Goal: Information Seeking & Learning: Compare options

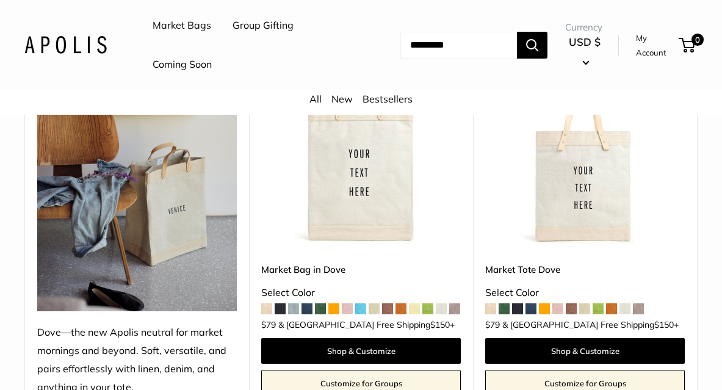
scroll to position [195, 0]
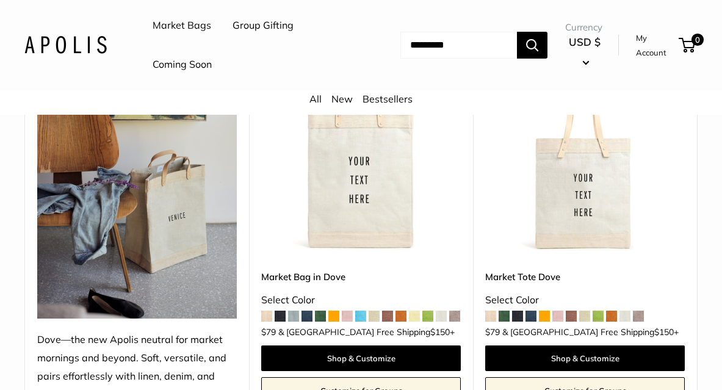
click at [349, 312] on span at bounding box center [347, 316] width 11 height 11
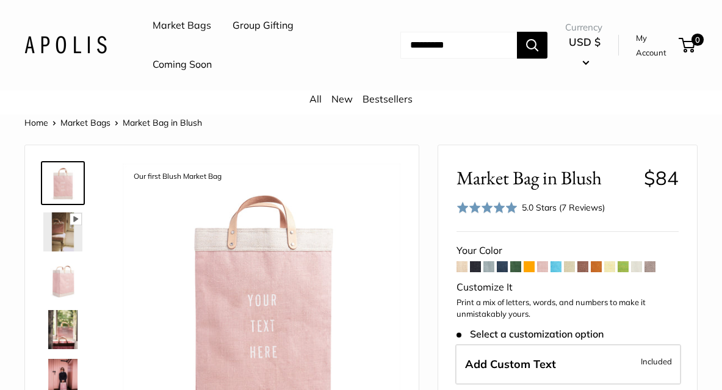
click at [486, 269] on span at bounding box center [489, 266] width 11 height 11
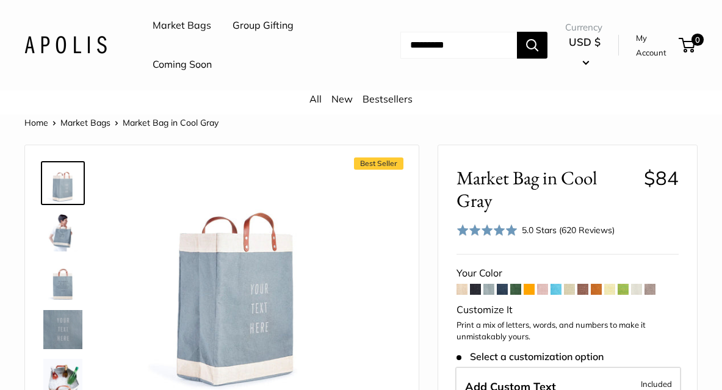
click at [654, 294] on span at bounding box center [650, 289] width 11 height 11
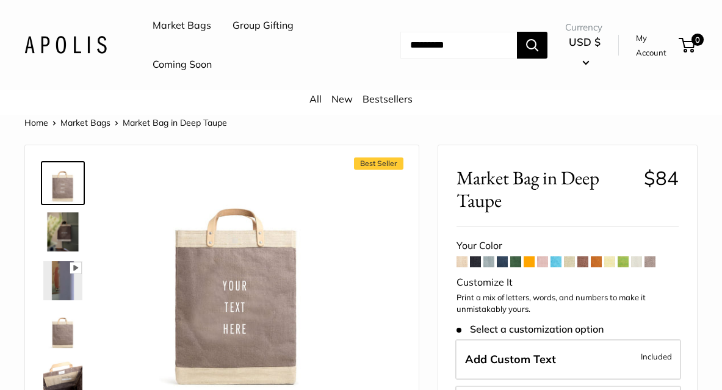
click at [639, 263] on span at bounding box center [636, 261] width 11 height 11
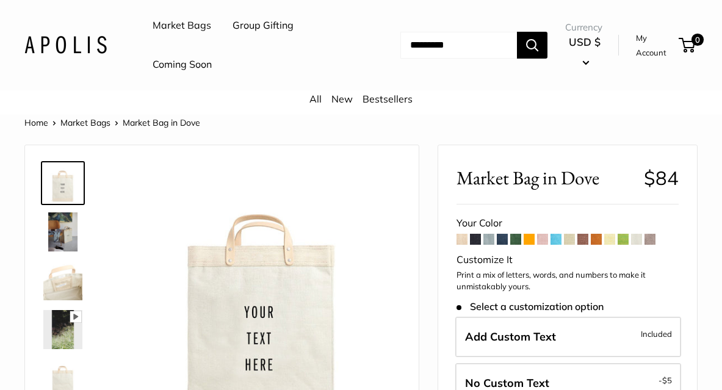
click at [627, 239] on span at bounding box center [623, 239] width 11 height 11
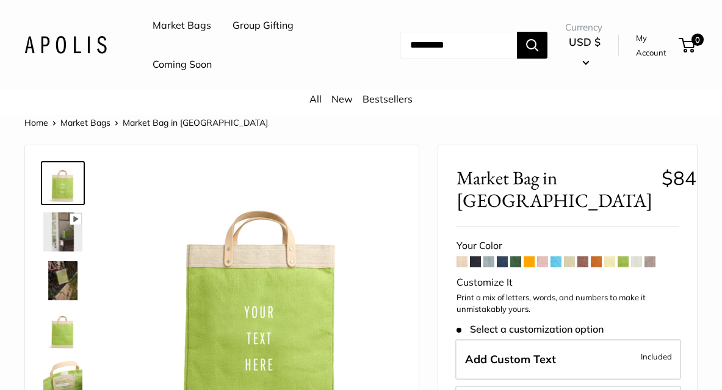
click at [531, 262] on span at bounding box center [529, 261] width 11 height 11
